Goal: Information Seeking & Learning: Learn about a topic

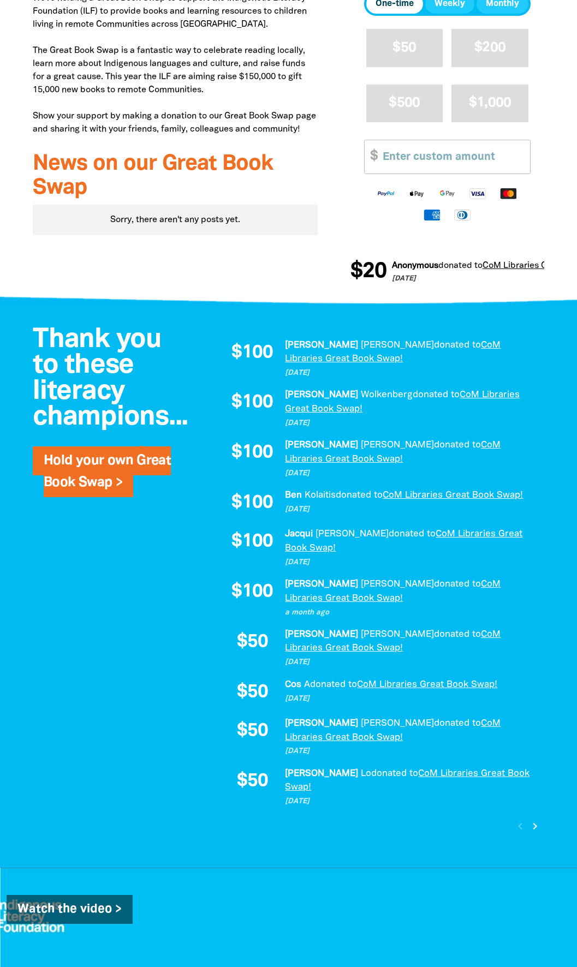
scroll to position [491, 0]
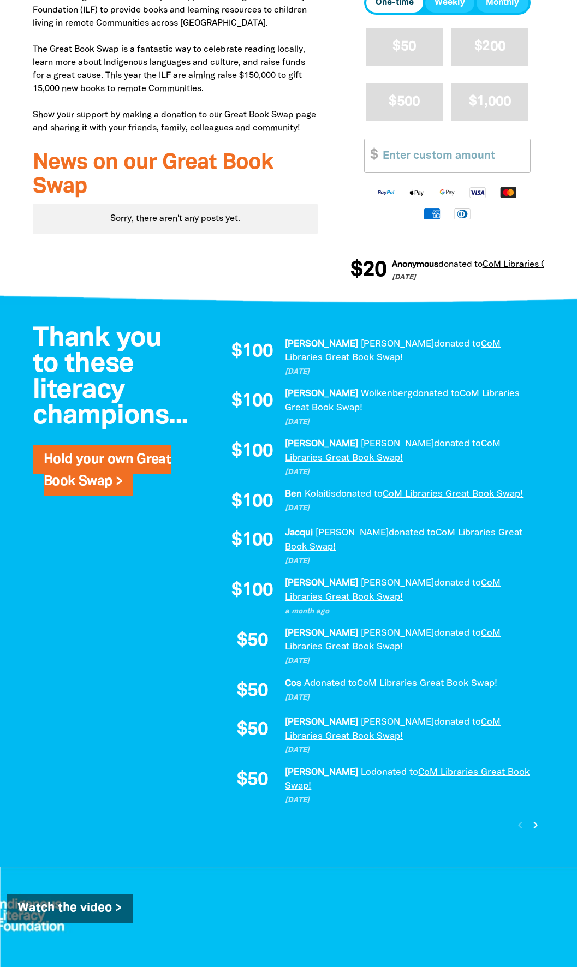
click at [537, 818] on icon "chevron_right" at bounding box center [535, 824] width 13 height 13
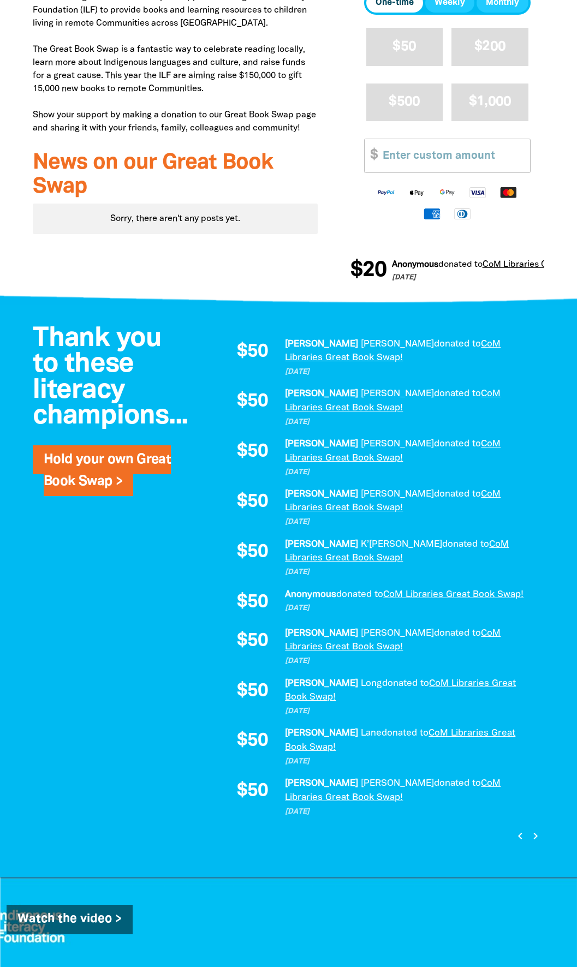
click at [539, 829] on icon "chevron_right" at bounding box center [535, 835] width 13 height 13
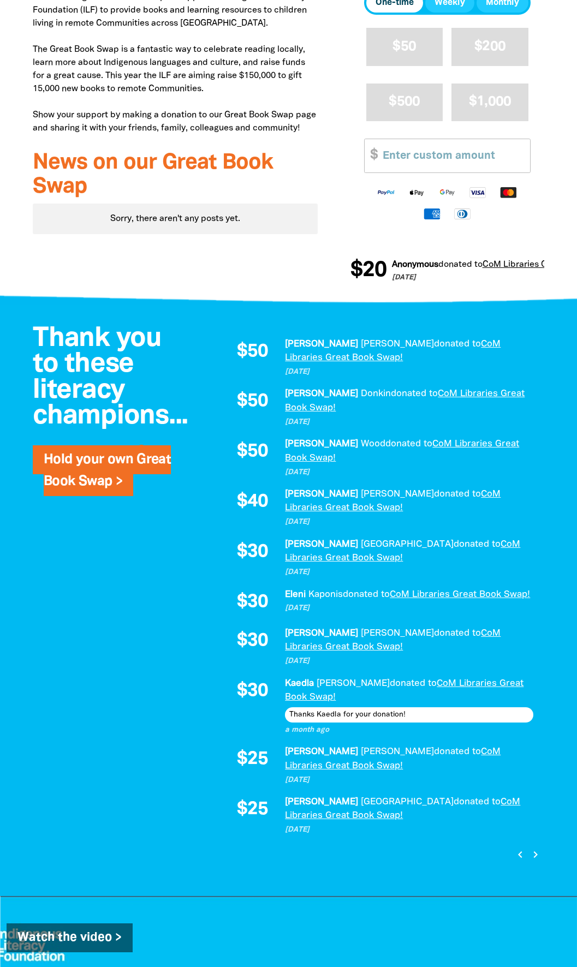
click at [536, 848] on icon "chevron_right" at bounding box center [535, 854] width 13 height 13
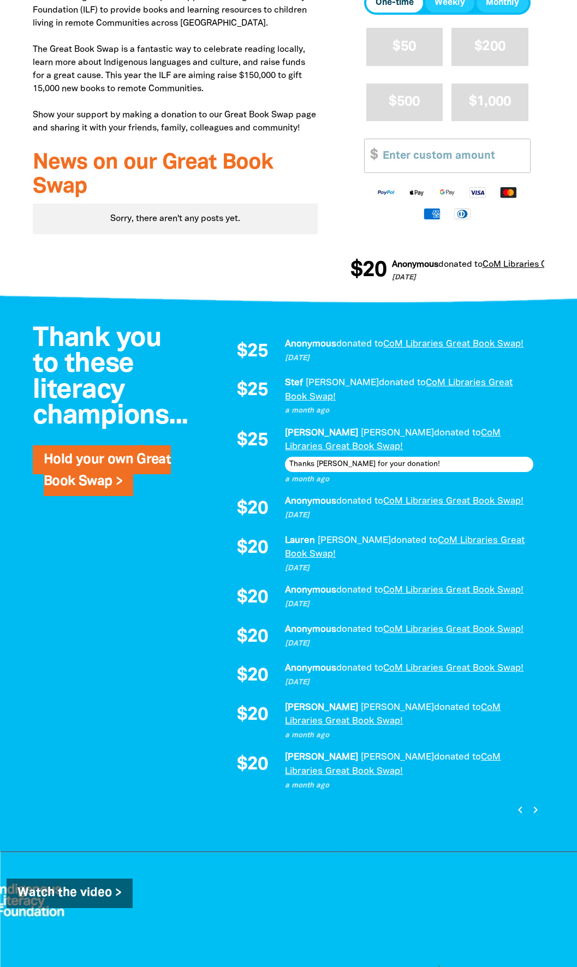
click at [537, 803] on icon "chevron_right" at bounding box center [535, 809] width 13 height 13
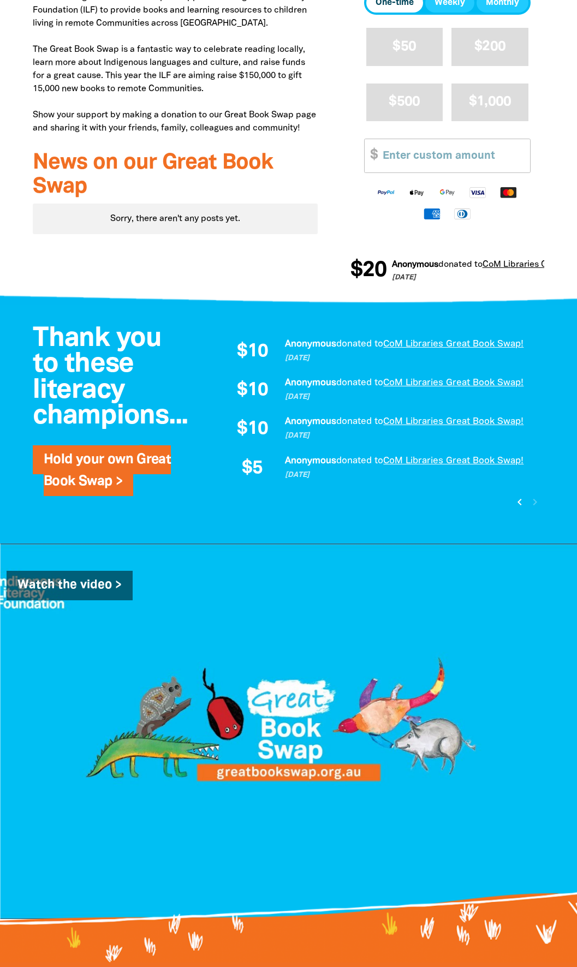
click at [517, 501] on icon "chevron_left" at bounding box center [519, 501] width 13 height 13
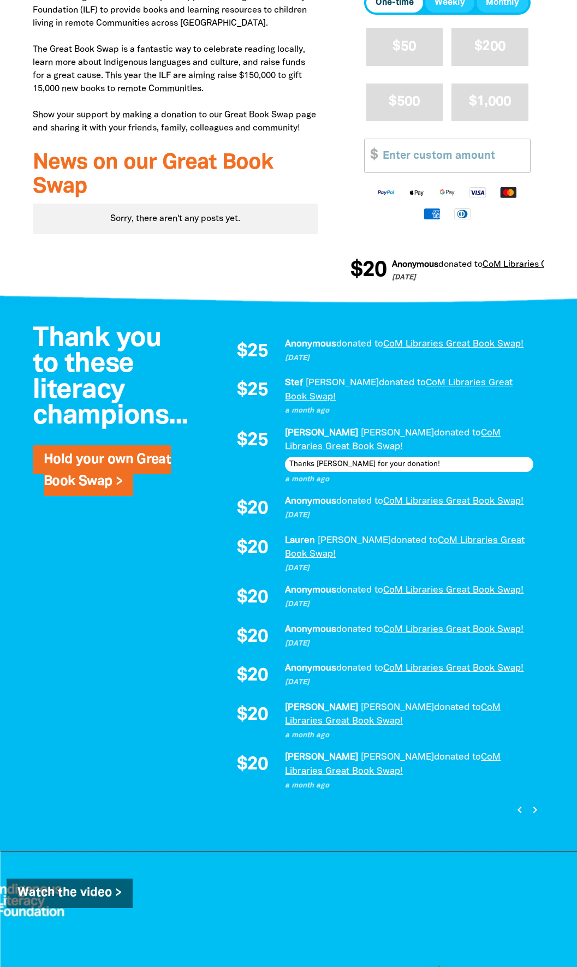
click at [519, 803] on icon "chevron_left" at bounding box center [519, 809] width 13 height 13
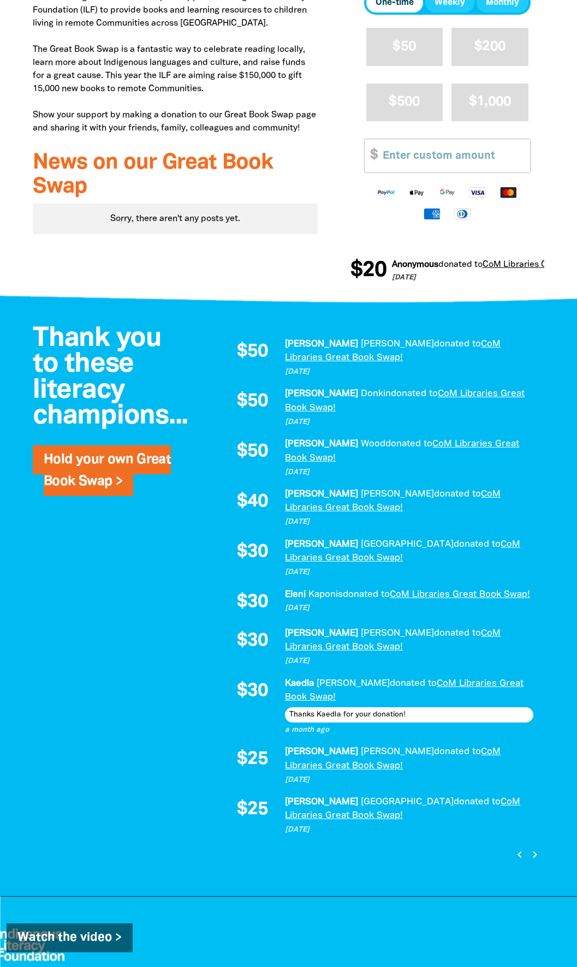
click at [518, 848] on icon "chevron_left" at bounding box center [519, 854] width 13 height 13
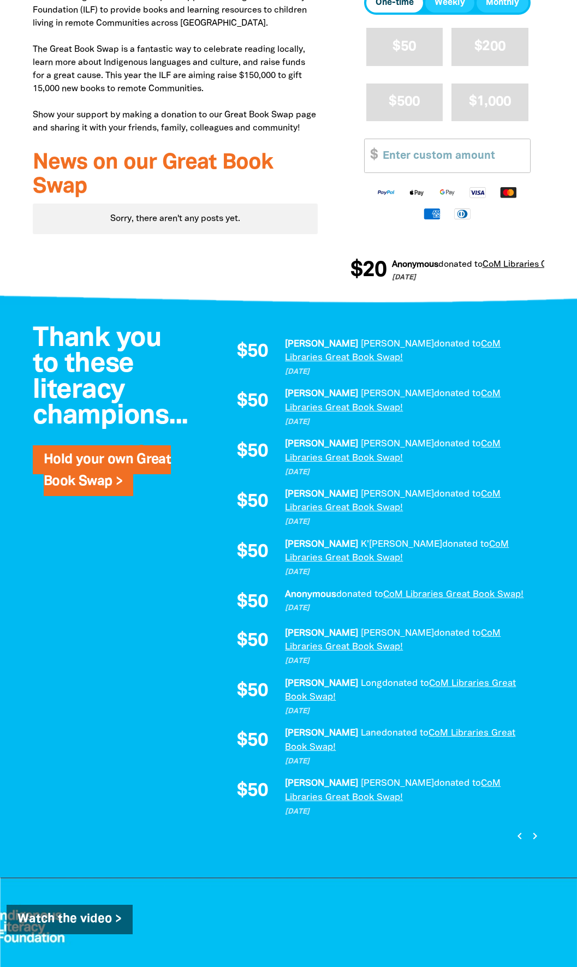
click at [519, 829] on icon "chevron_left" at bounding box center [519, 835] width 13 height 13
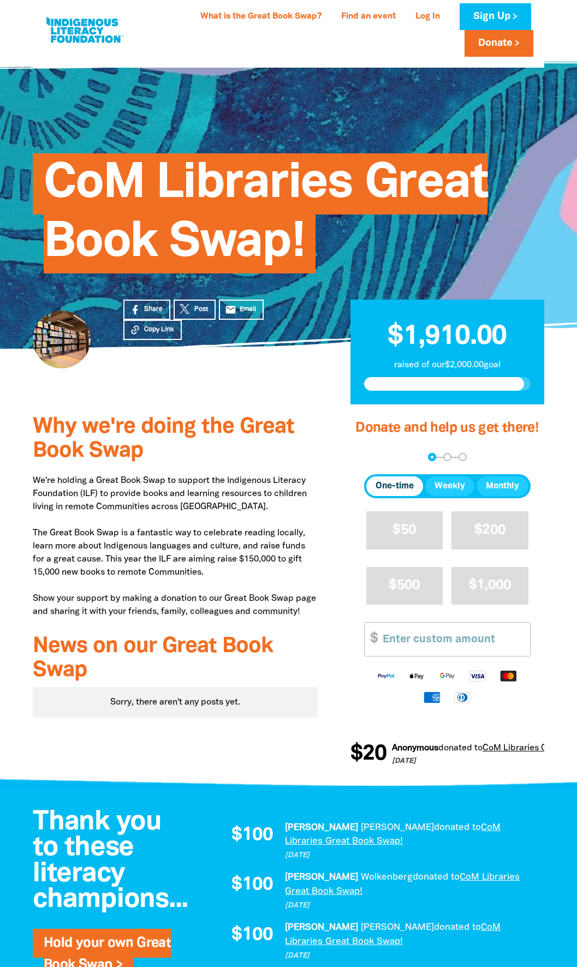
scroll to position [0, 0]
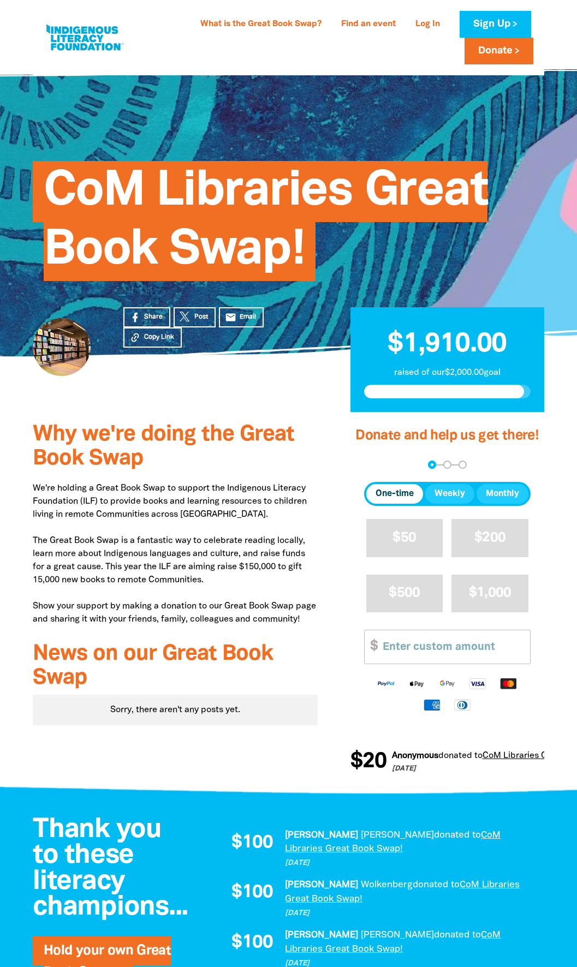
click at [172, 510] on p "We're holding a Great Book Swap to support the Indigenous Literacy Foundation (…" at bounding box center [175, 554] width 285 height 144
